Goal: Information Seeking & Learning: Learn about a topic

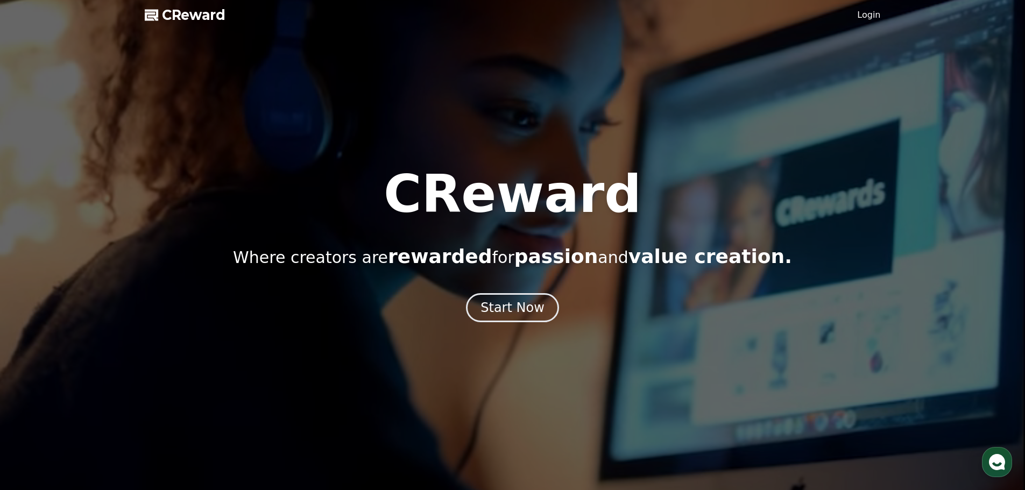
click at [85, 55] on div at bounding box center [512, 245] width 1025 height 490
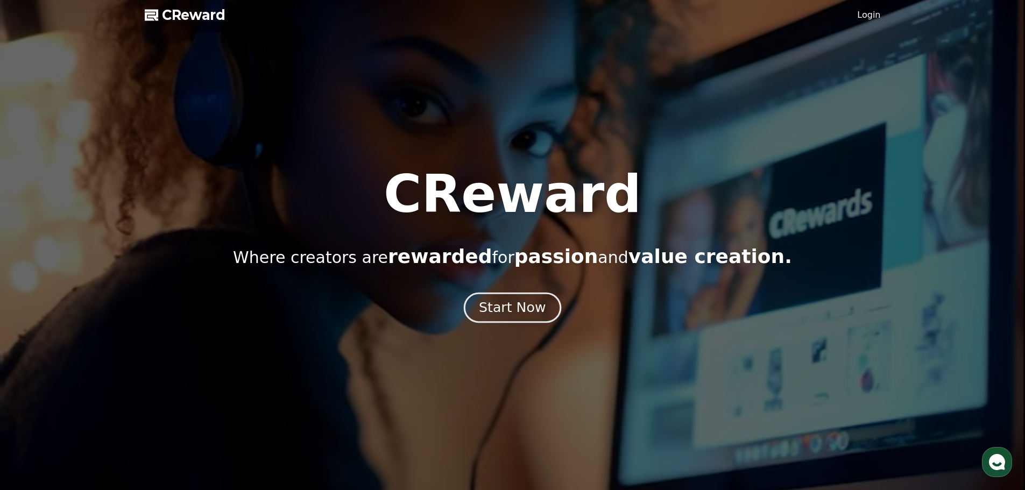
click at [525, 311] on div "Start Now" at bounding box center [512, 308] width 67 height 18
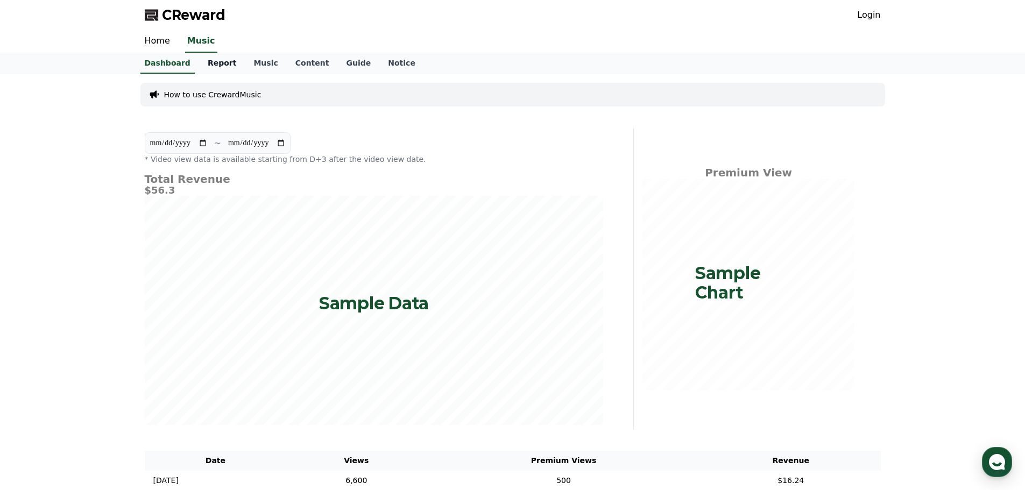
click at [213, 64] on link "Report" at bounding box center [222, 63] width 46 height 20
click at [245, 66] on link "Music" at bounding box center [265, 63] width 41 height 20
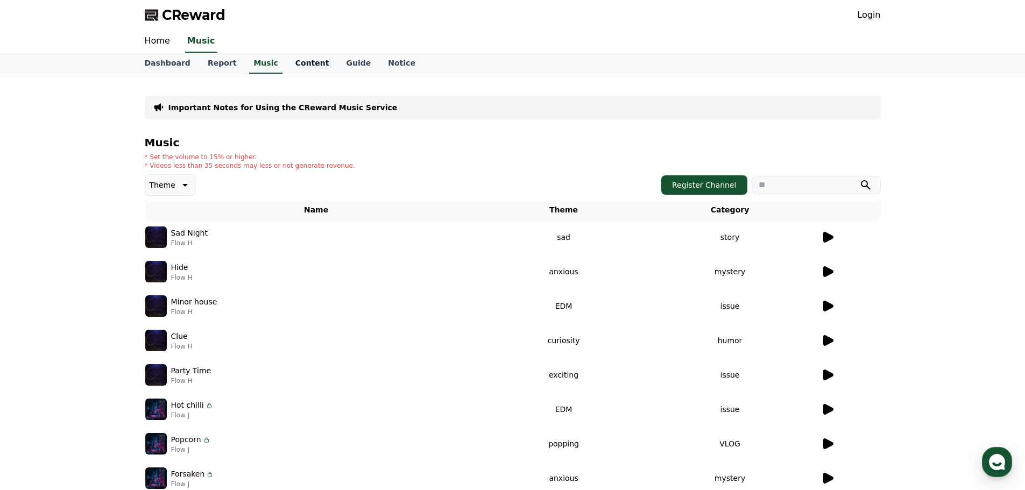
click at [293, 69] on link "Content" at bounding box center [312, 63] width 51 height 20
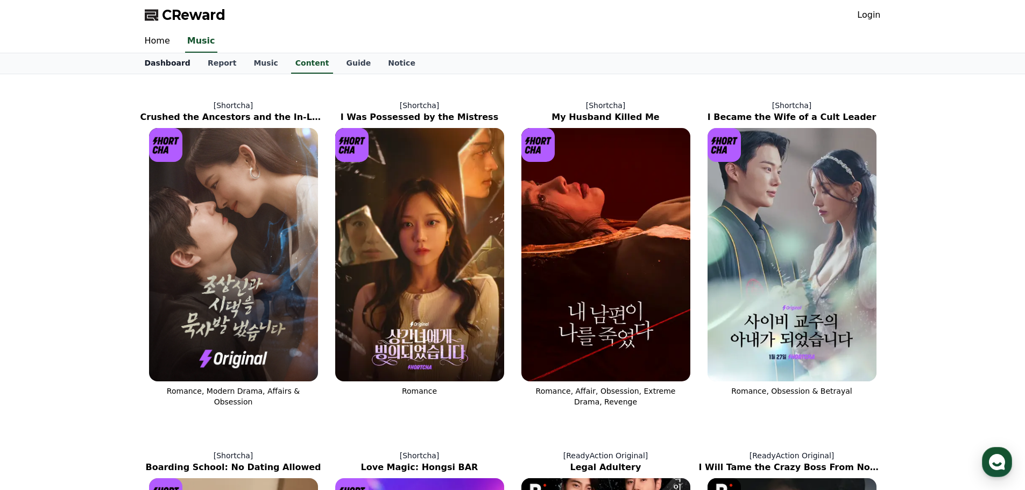
click at [153, 60] on link "Dashboard" at bounding box center [167, 63] width 63 height 20
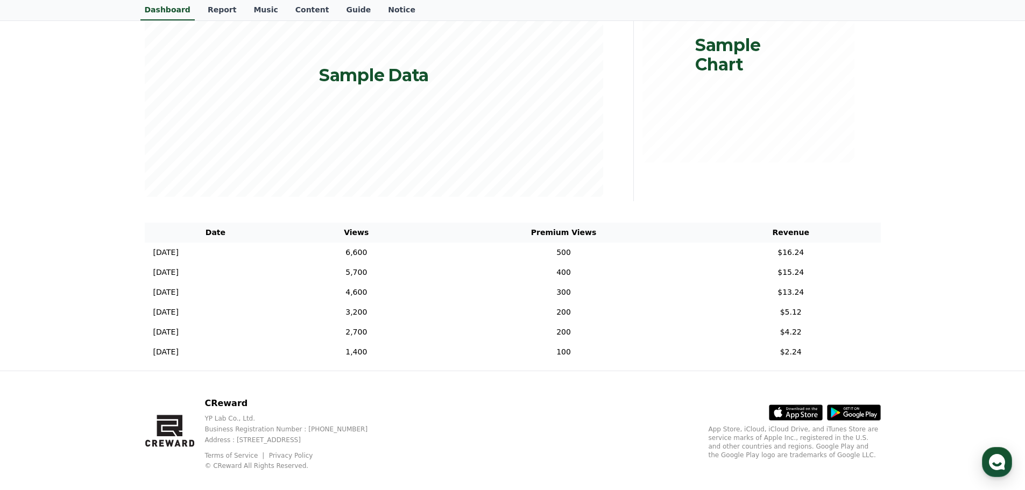
scroll to position [243, 0]
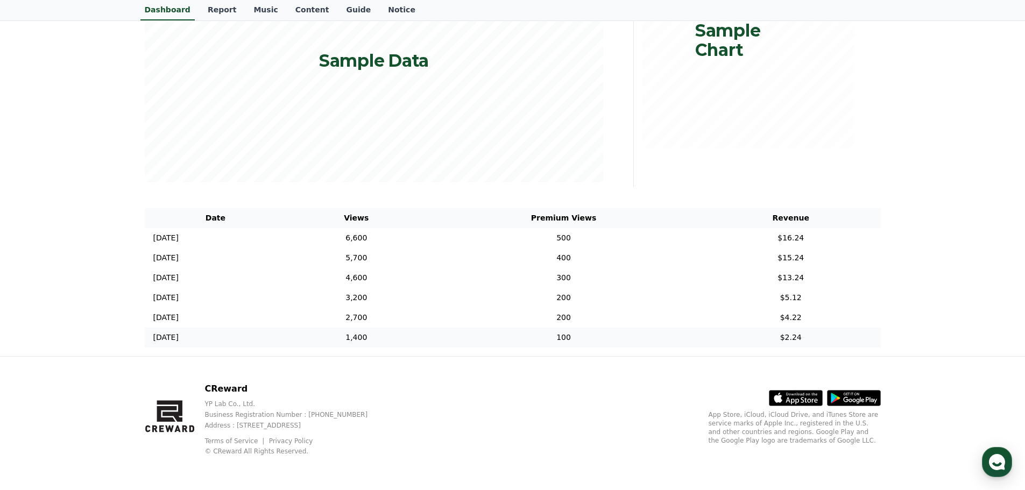
click at [609, 343] on td "100" at bounding box center [563, 338] width 275 height 20
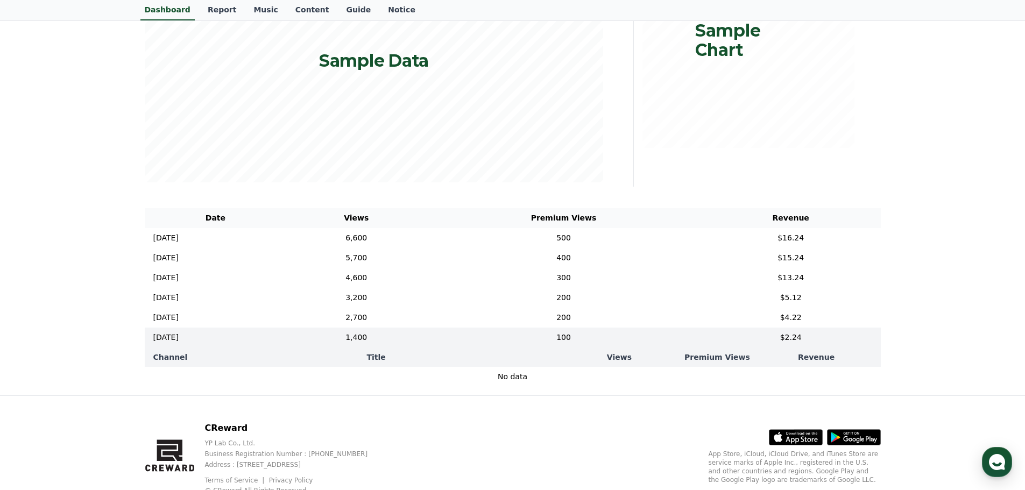
click at [881, 357] on div "Channel Title Views Premium Views Revenue No data No data" at bounding box center [513, 367] width 736 height 39
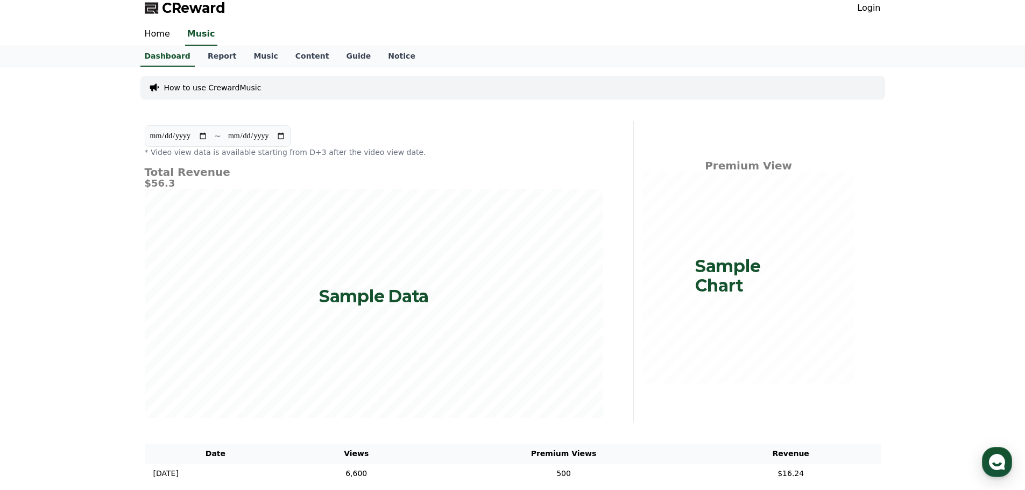
scroll to position [0, 0]
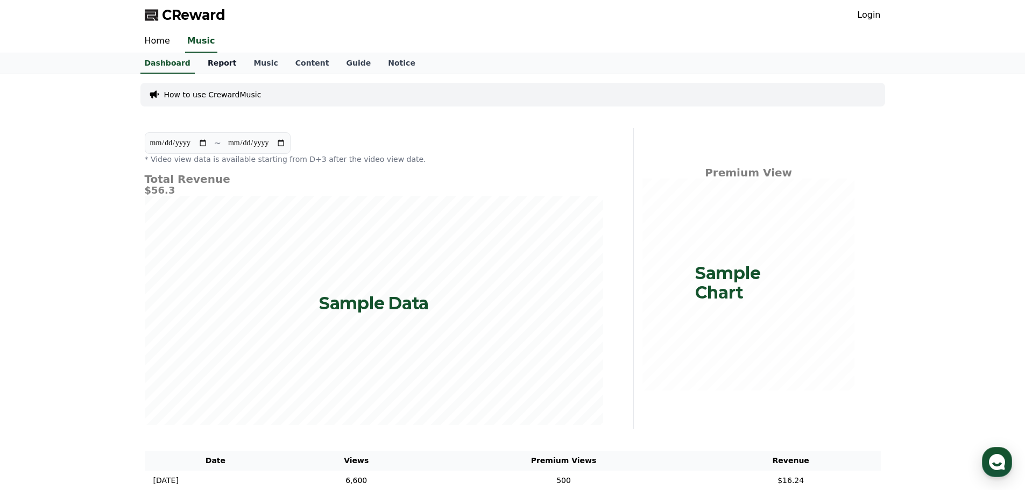
click at [209, 64] on link "Report" at bounding box center [222, 63] width 46 height 20
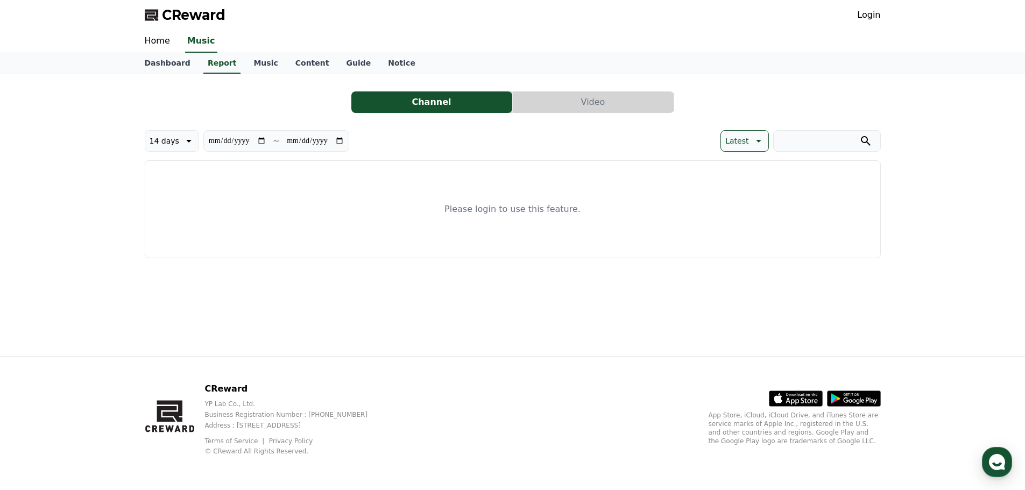
click at [579, 93] on button "Video" at bounding box center [593, 103] width 161 height 22
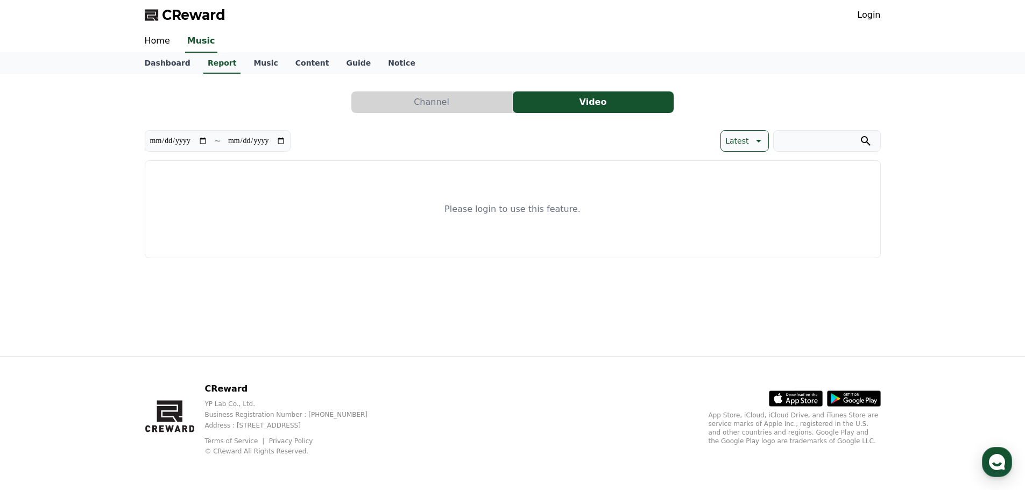
click at [413, 100] on button "Channel" at bounding box center [432, 103] width 161 height 22
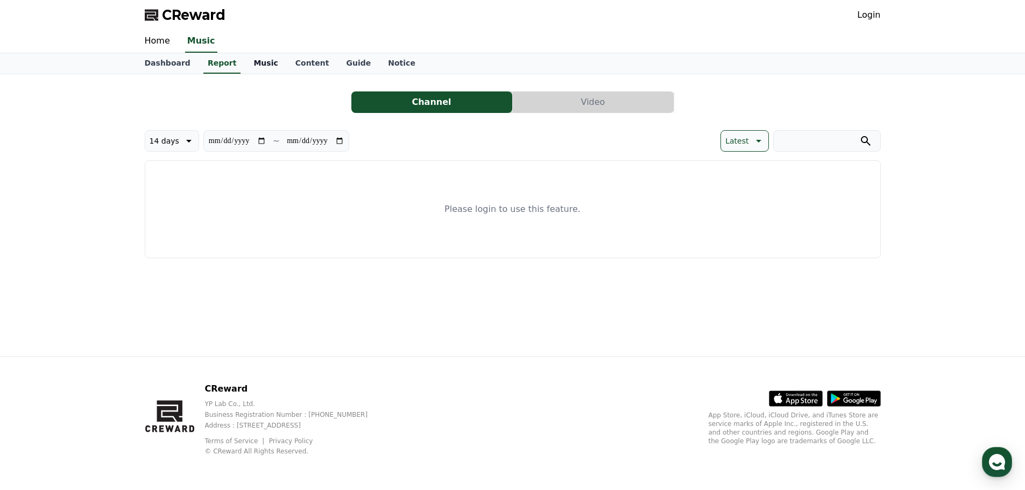
click at [249, 65] on link "Music" at bounding box center [265, 63] width 41 height 20
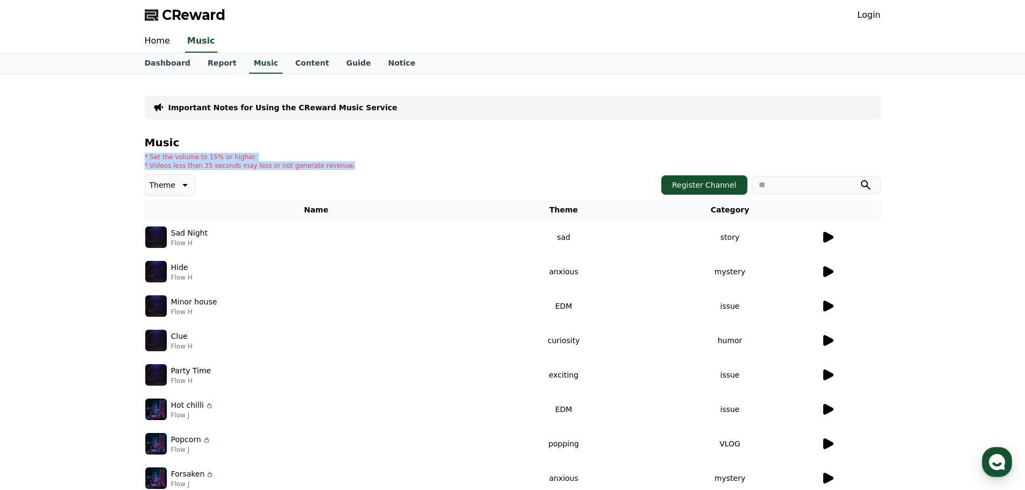
drag, startPoint x: 327, startPoint y: 168, endPoint x: 146, endPoint y: 156, distance: 181.9
click at [146, 156] on div "* Set the volume to 15% or higher. * Videos less than 35 seconds may less or no…" at bounding box center [513, 161] width 736 height 17
copy div "* Set the volume to 15% or higher. * Videos less than 35 seconds may less or no…"
click at [182, 185] on icon at bounding box center [184, 185] width 5 height 3
click at [182, 185] on icon at bounding box center [184, 185] width 13 height 13
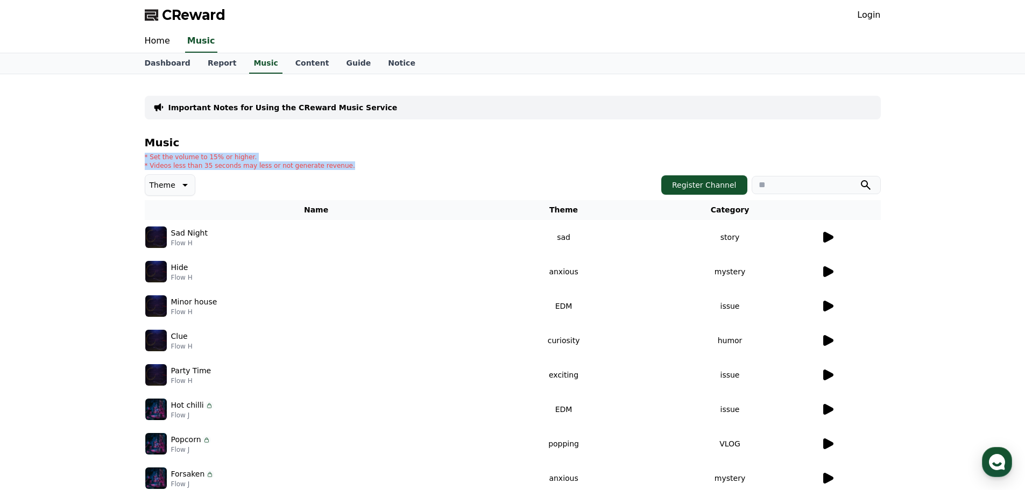
click at [831, 238] on icon at bounding box center [829, 237] width 10 height 11
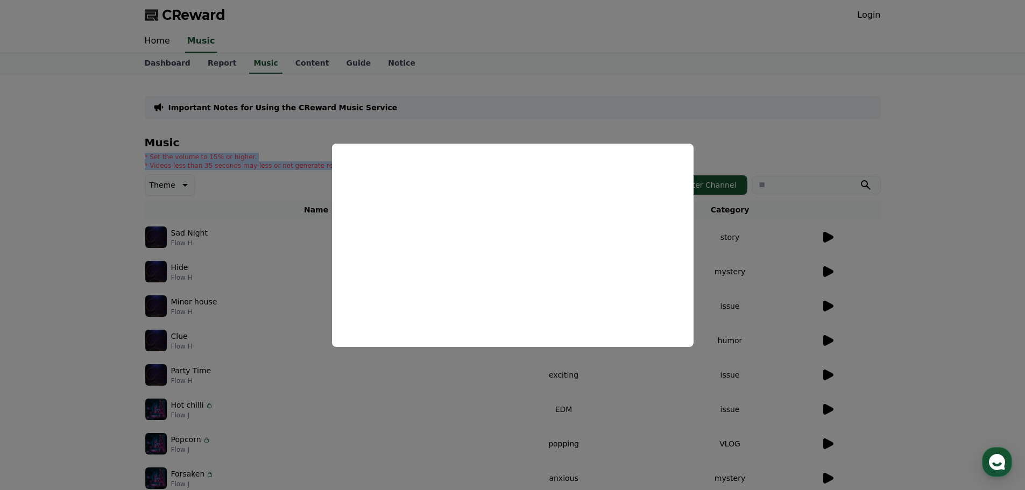
click at [788, 233] on button "close modal" at bounding box center [512, 245] width 1025 height 490
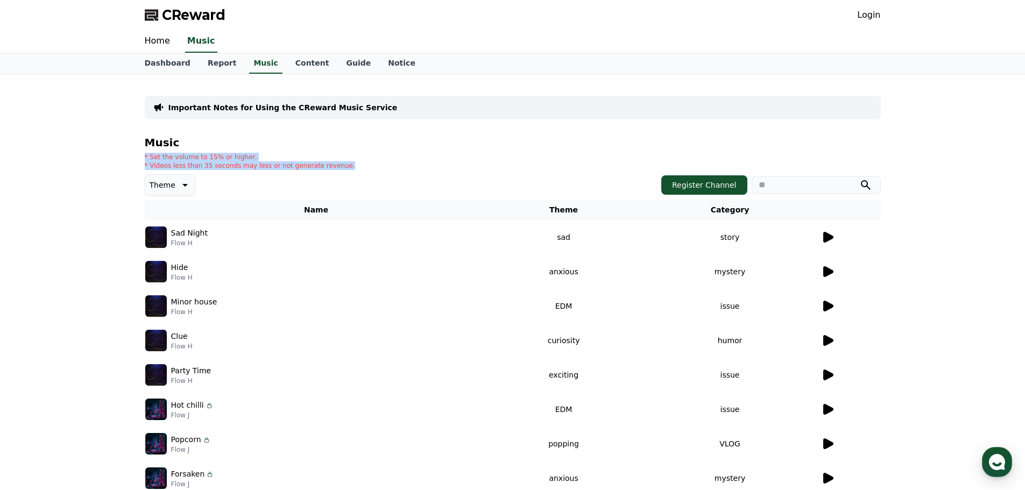
click at [327, 157] on div "* Set the volume to 15% or higher. * Videos less than 35 seconds may less or no…" at bounding box center [513, 161] width 736 height 17
click at [322, 167] on p "* Videos less than 35 seconds may less or not generate revenue." at bounding box center [250, 165] width 210 height 9
click at [289, 71] on link "Content" at bounding box center [312, 63] width 51 height 20
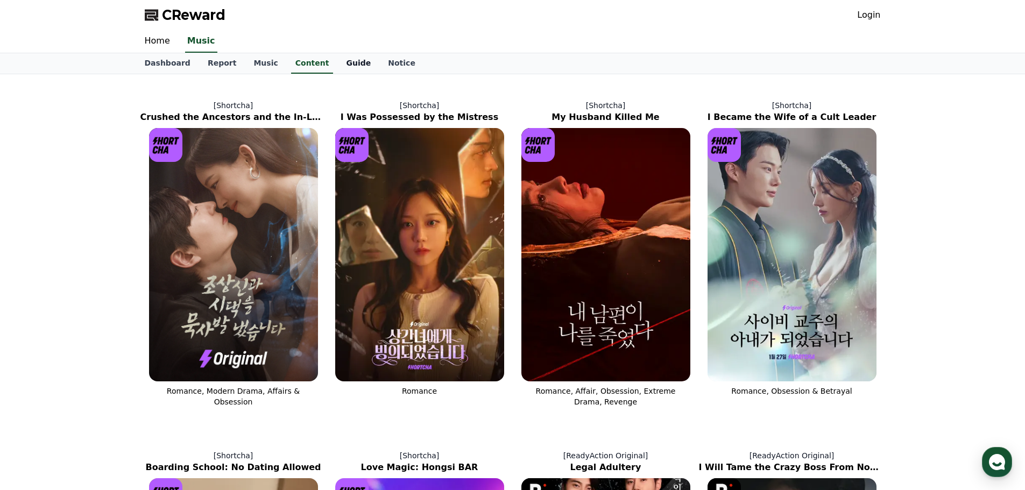
click at [338, 61] on link "Guide" at bounding box center [359, 63] width 42 height 20
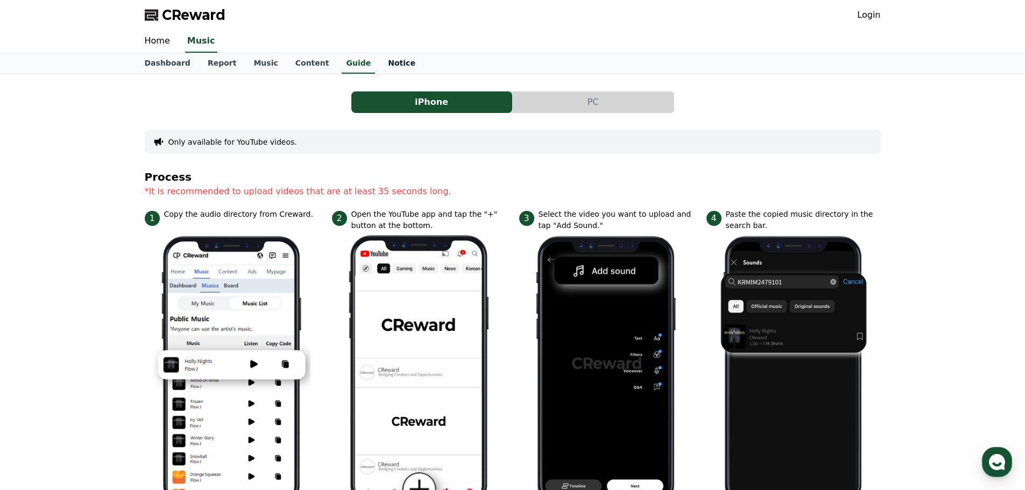
click at [380, 64] on link "Notice" at bounding box center [402, 63] width 45 height 20
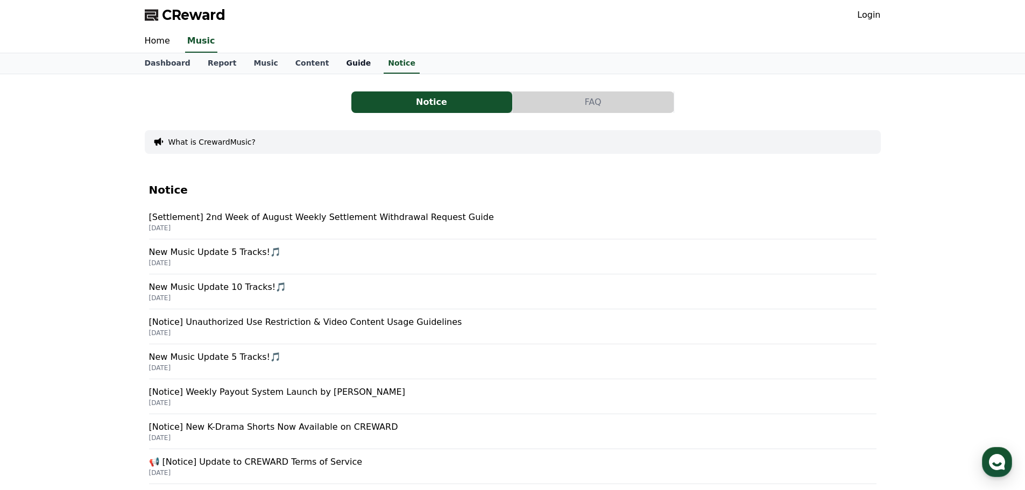
click at [340, 65] on link "Guide" at bounding box center [359, 63] width 42 height 20
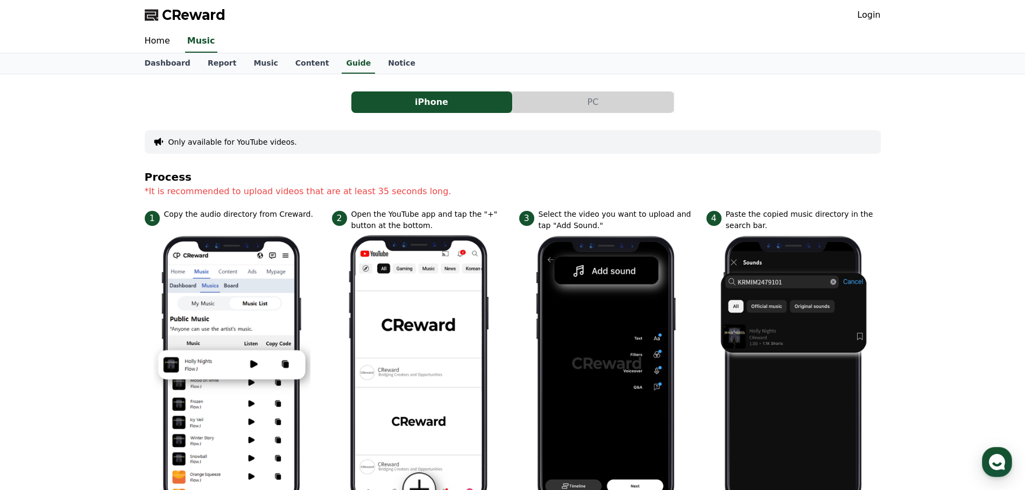
click at [606, 101] on button "PC" at bounding box center [593, 103] width 161 height 22
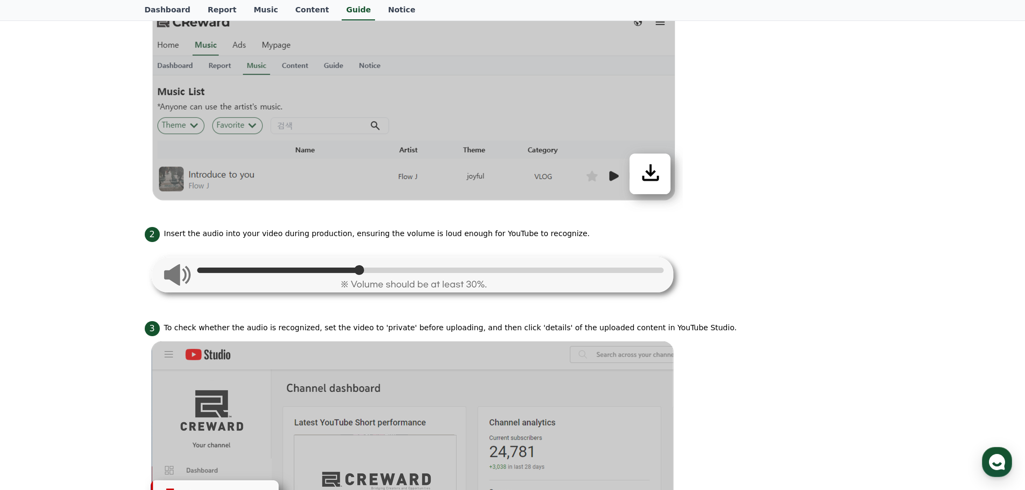
scroll to position [359, 0]
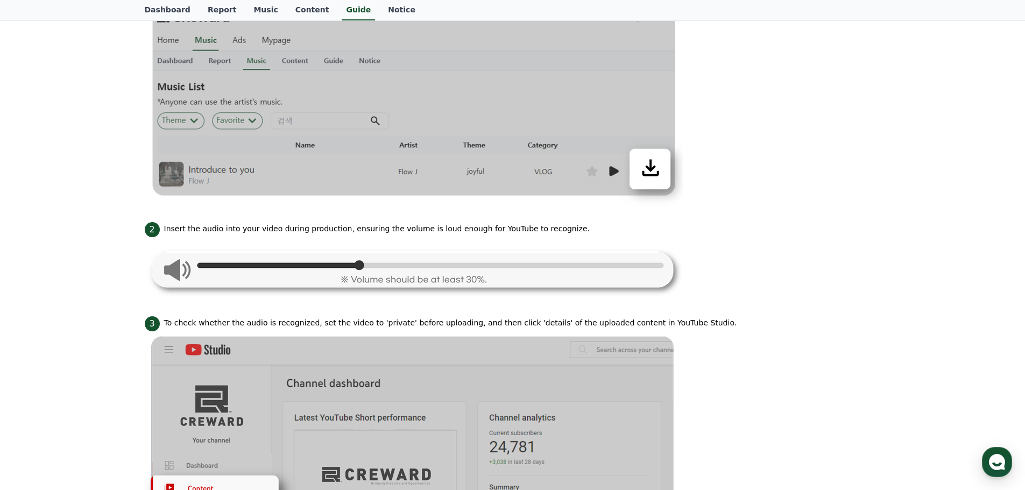
click at [178, 267] on img at bounding box center [414, 269] width 538 height 64
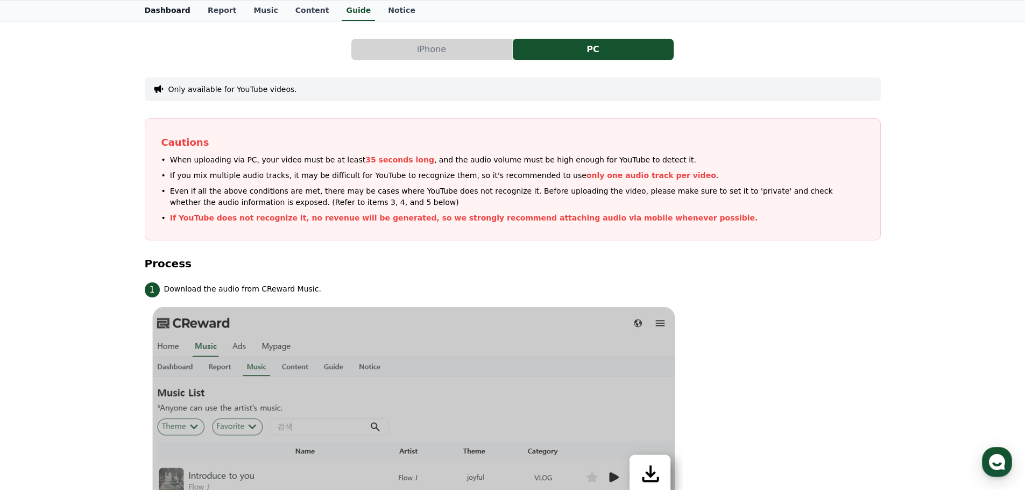
scroll to position [0, 0]
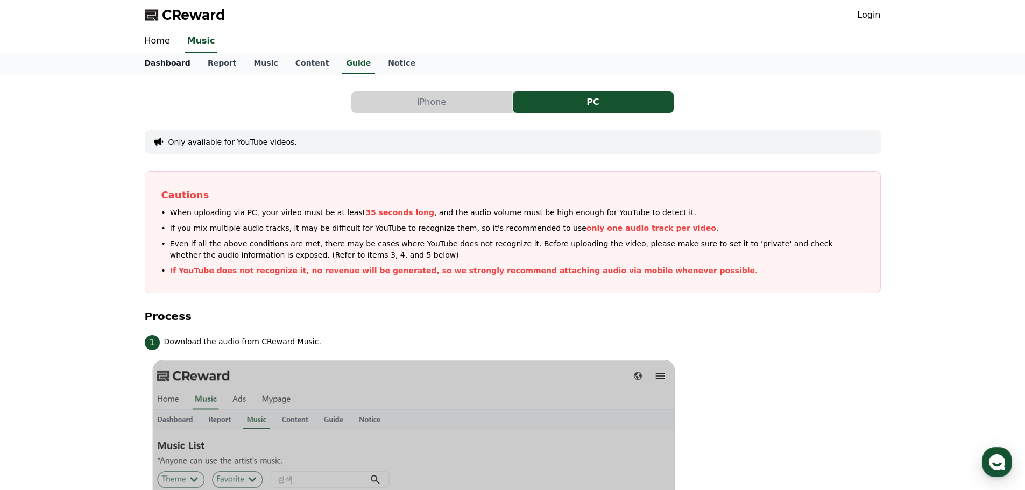
click at [161, 60] on link "Dashboard" at bounding box center [167, 63] width 63 height 20
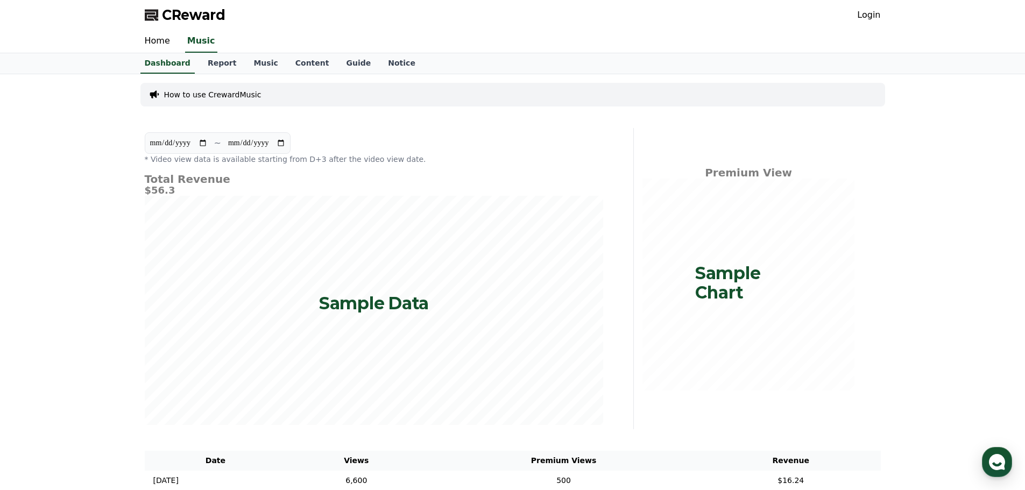
click at [208, 146] on input "**********" at bounding box center [179, 143] width 58 height 12
click at [185, 146] on input "**********" at bounding box center [179, 143] width 58 height 12
click at [252, 180] on h4 "Total Revenue" at bounding box center [374, 179] width 459 height 12
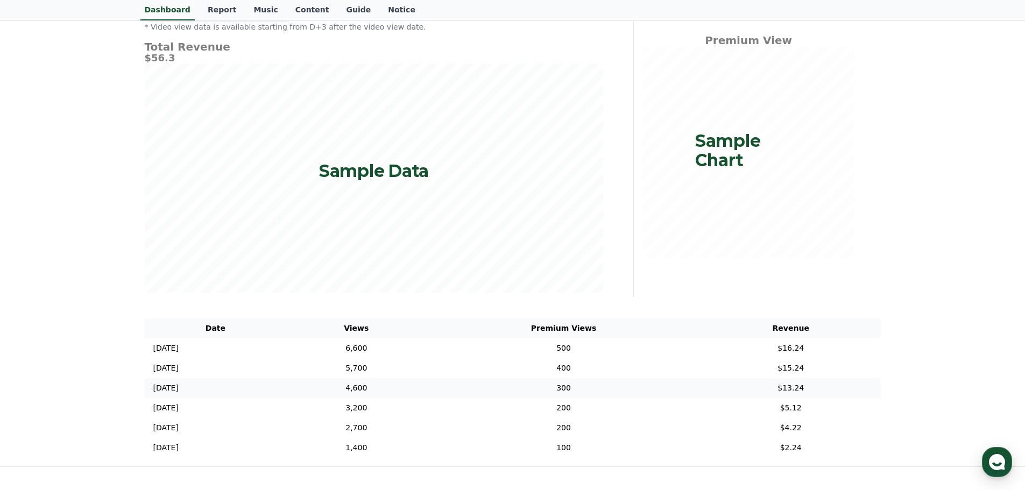
scroll to position [243, 0]
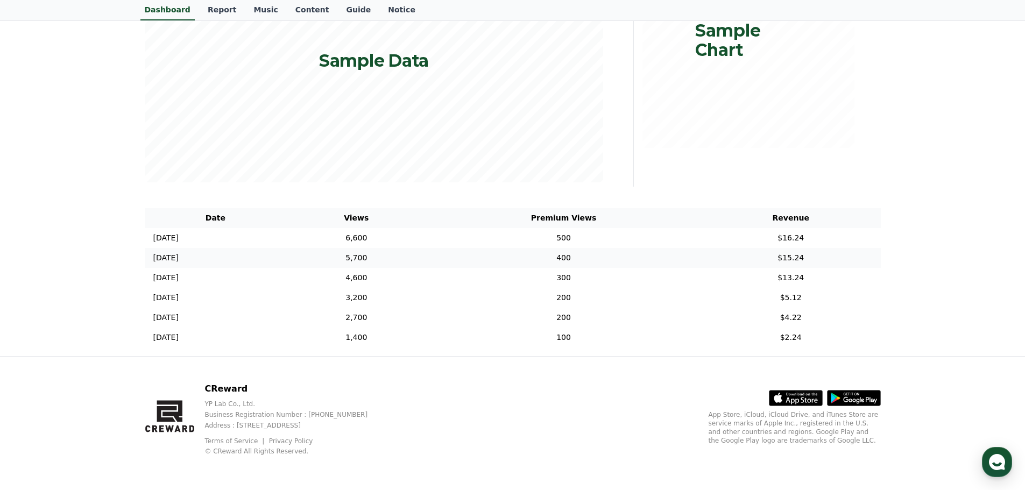
drag, startPoint x: 263, startPoint y: 245, endPoint x: 339, endPoint y: 248, distance: 75.9
click at [339, 248] on tbody "2024-12-05 12/05 6,600 500 $16.24 2024-12-04 12/04 5,700 400 $15.24 2024-12-03 …" at bounding box center [513, 288] width 736 height 120
click at [287, 266] on td "2024-12-04 12/04" at bounding box center [216, 258] width 142 height 20
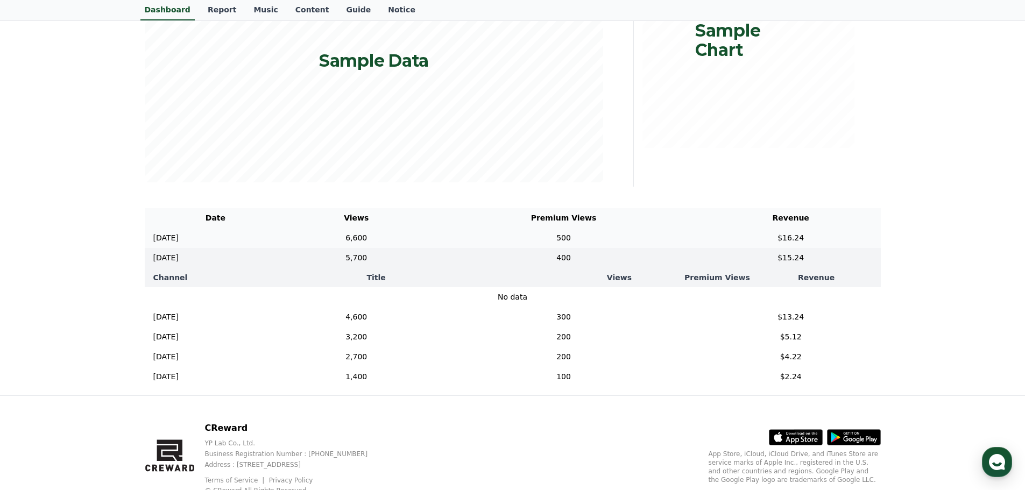
scroll to position [0, 0]
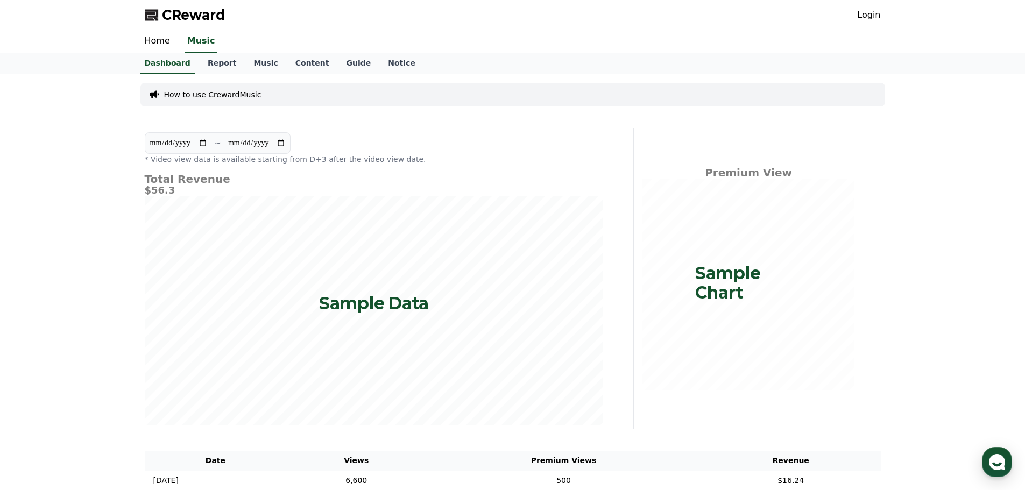
click at [114, 76] on div "**********" at bounding box center [512, 356] width 1025 height 564
